Goal: Navigation & Orientation: Find specific page/section

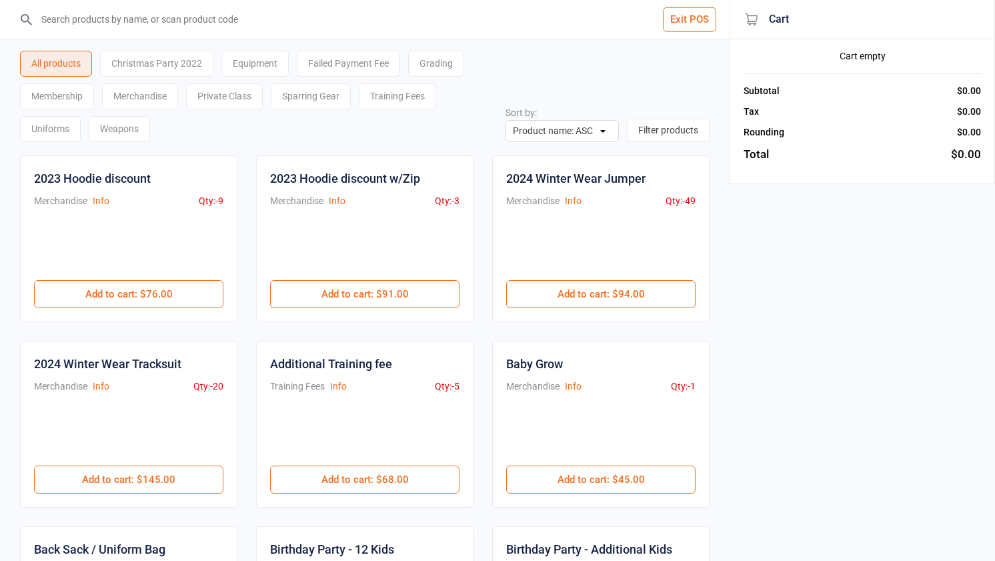
click at [677, 19] on button "Exit POS" at bounding box center [689, 19] width 53 height 25
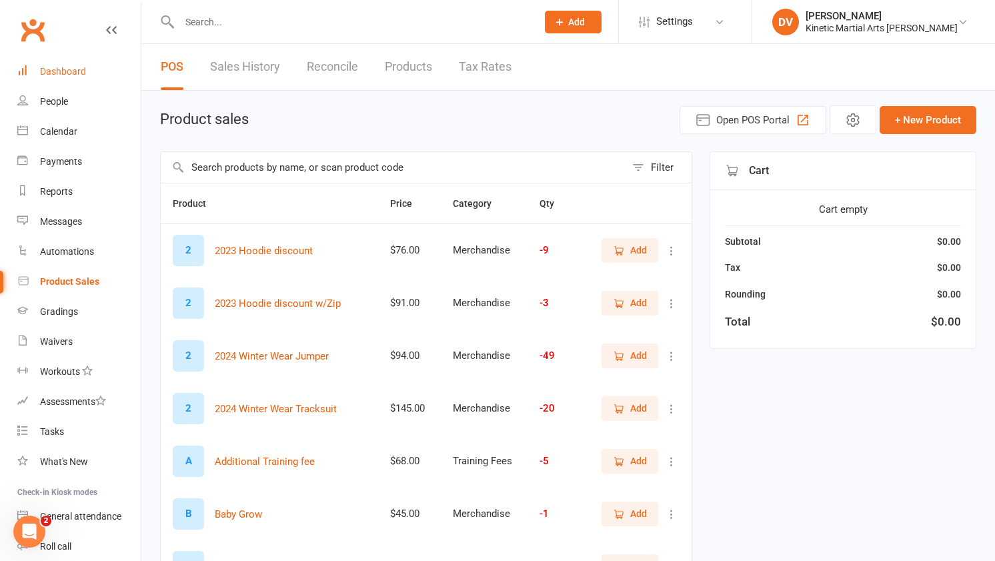
click at [68, 82] on link "Dashboard" at bounding box center [78, 72] width 123 height 30
